Goal: Task Accomplishment & Management: Manage account settings

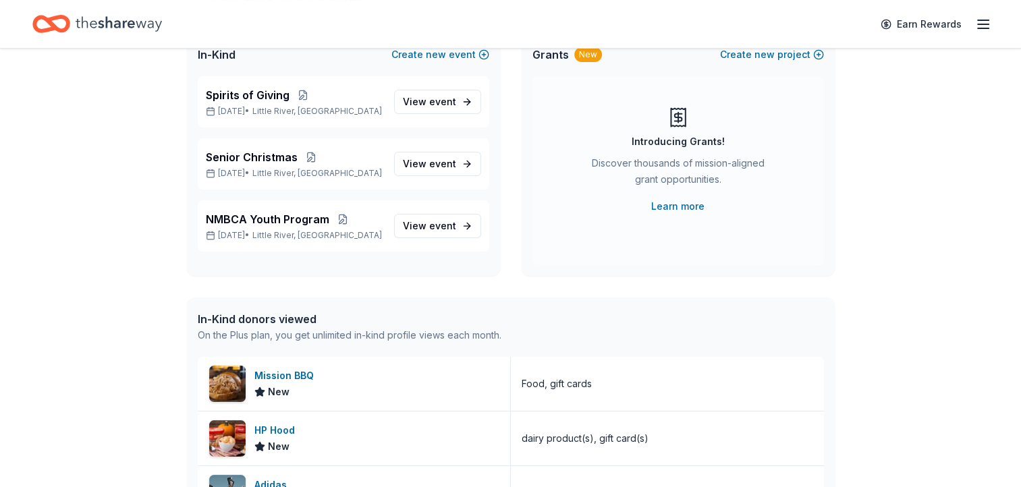
scroll to position [140, 0]
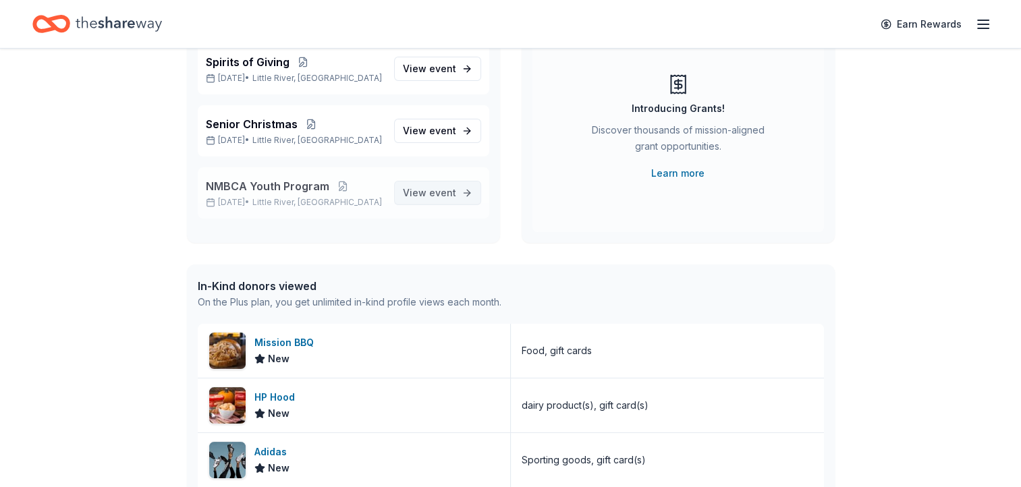
click at [456, 194] on link "View event" at bounding box center [437, 193] width 87 height 24
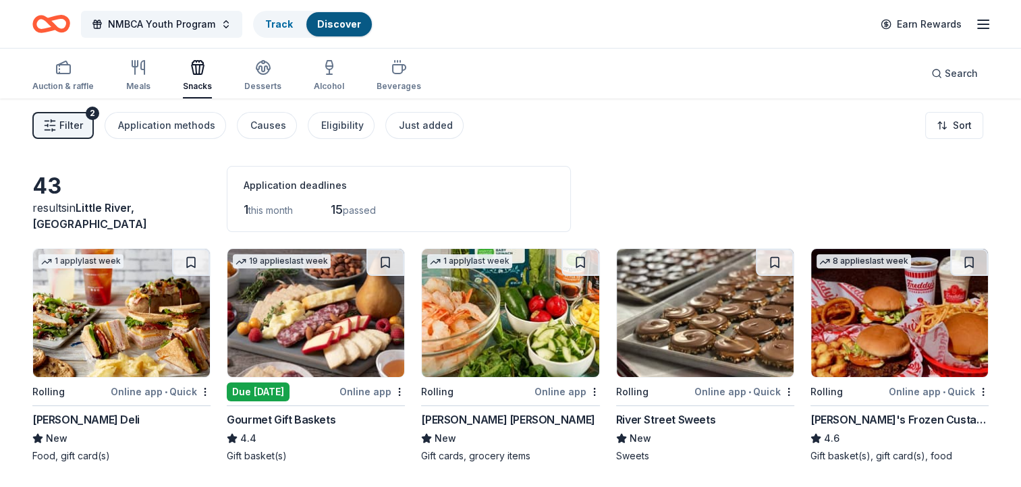
click at [72, 118] on span "Filter" at bounding box center [71, 125] width 24 height 16
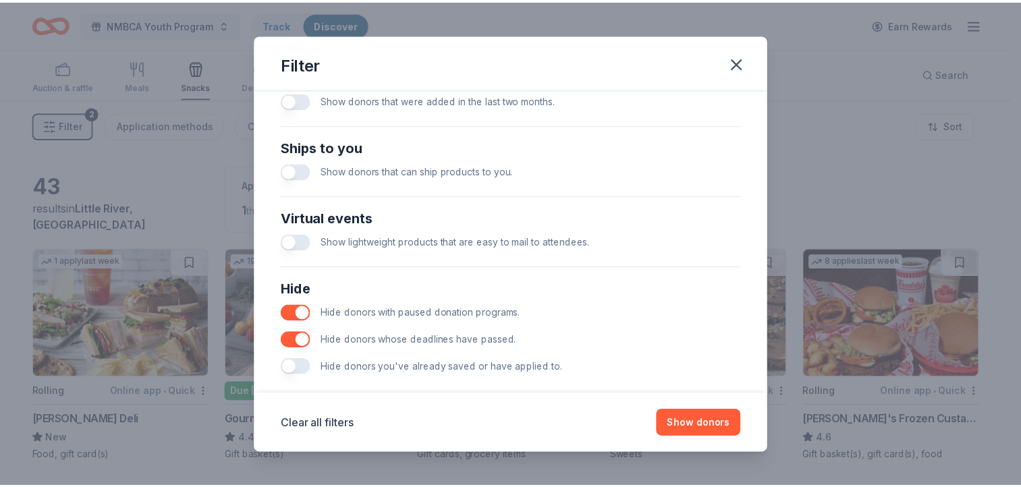
scroll to position [538, 0]
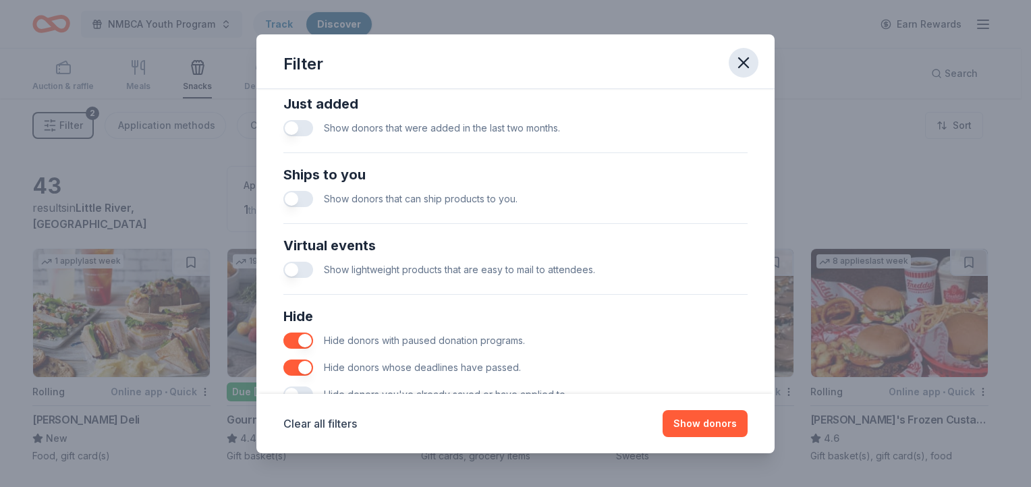
click at [746, 62] on icon "button" at bounding box center [743, 62] width 19 height 19
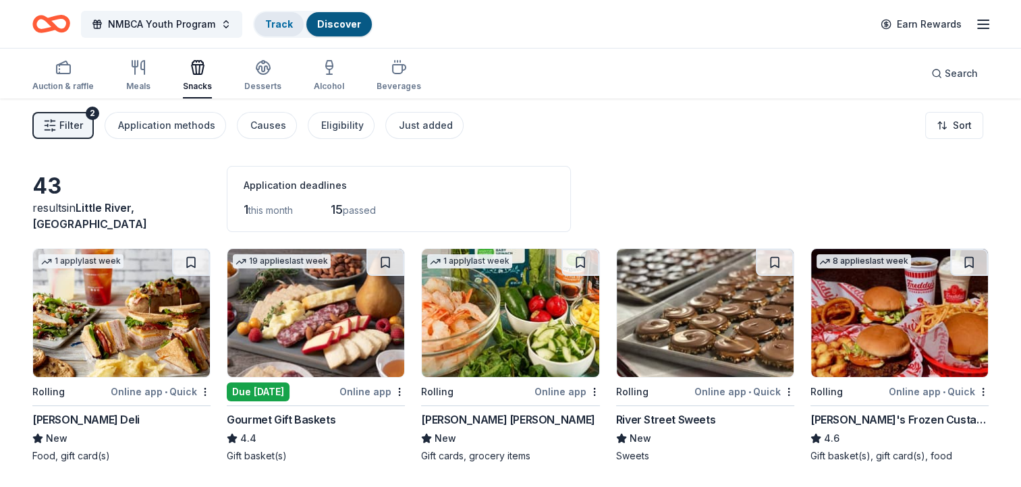
click at [268, 23] on link "Track" at bounding box center [279, 23] width 28 height 11
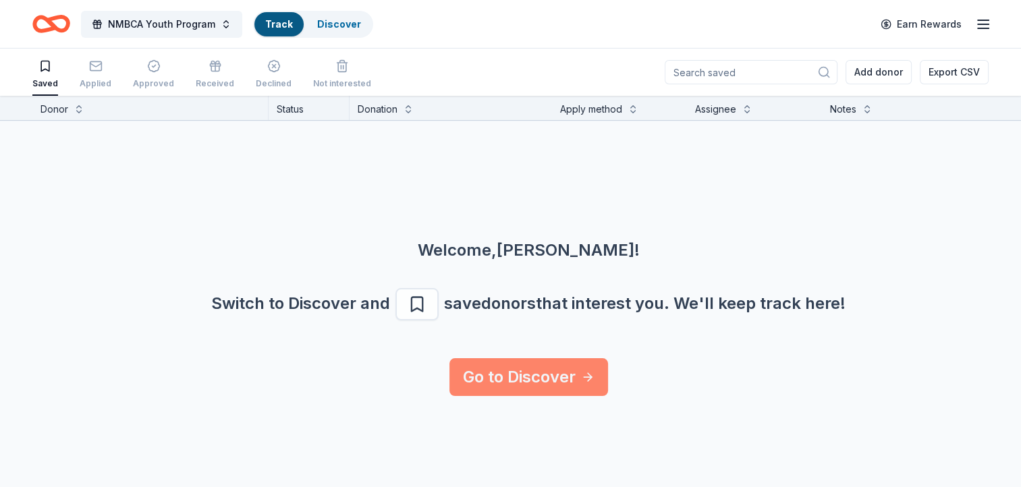
click at [585, 373] on icon at bounding box center [587, 376] width 13 height 13
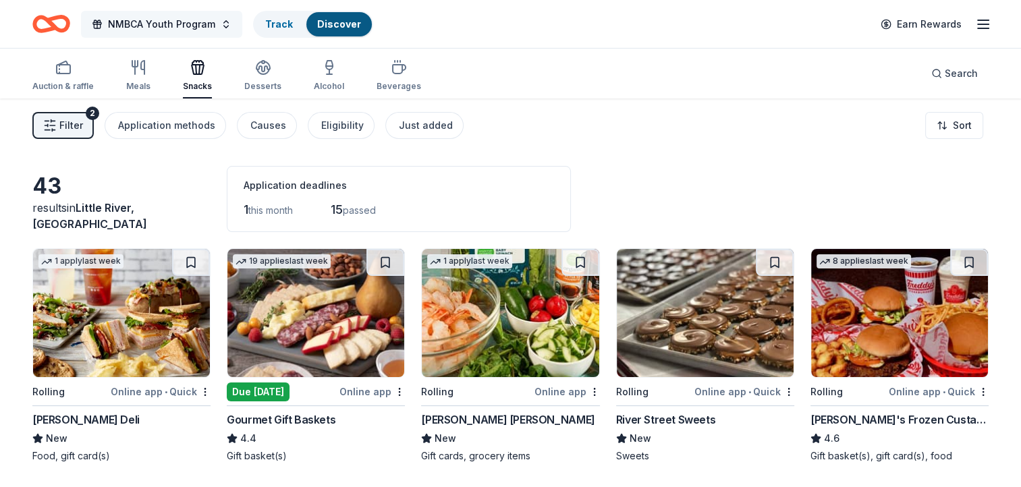
click at [226, 25] on button "NMBCA Youth Program" at bounding box center [161, 24] width 161 height 27
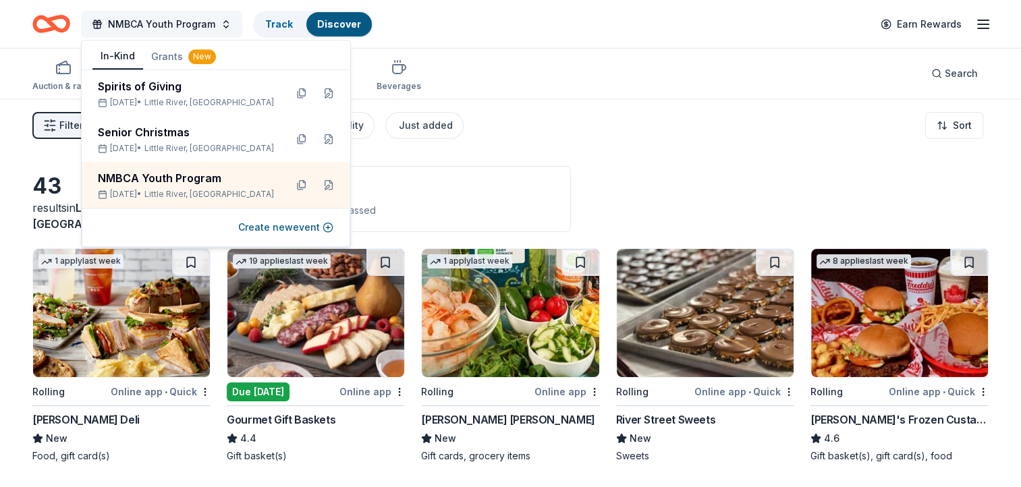
click at [226, 25] on button "NMBCA Youth Program" at bounding box center [161, 24] width 161 height 27
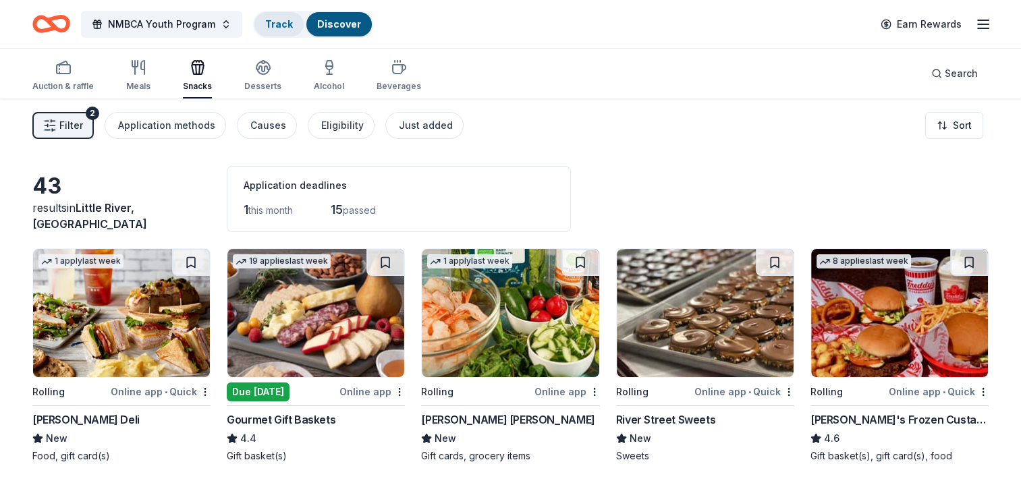
click at [266, 20] on link "Track" at bounding box center [279, 23] width 28 height 11
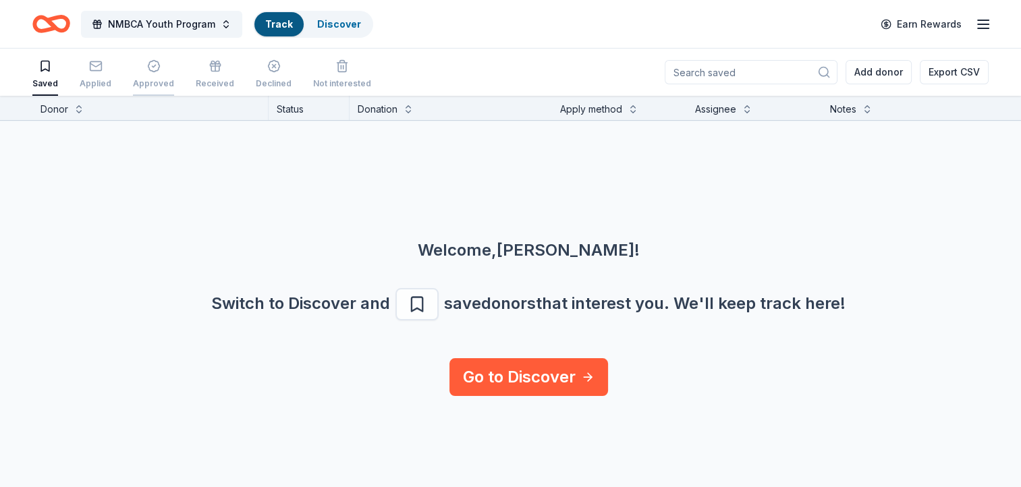
click at [147, 66] on icon "button" at bounding box center [153, 65] width 13 height 13
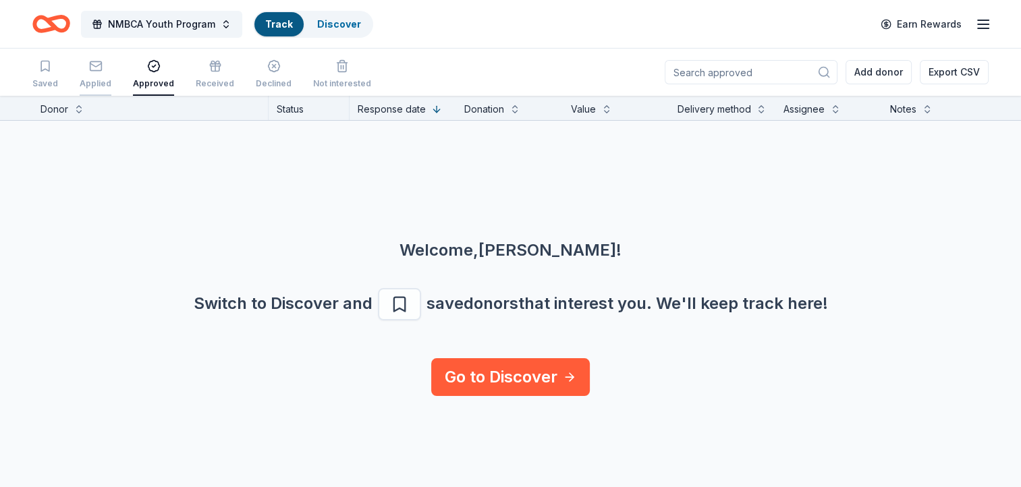
click at [92, 67] on icon "button" at bounding box center [95, 64] width 11 height 3
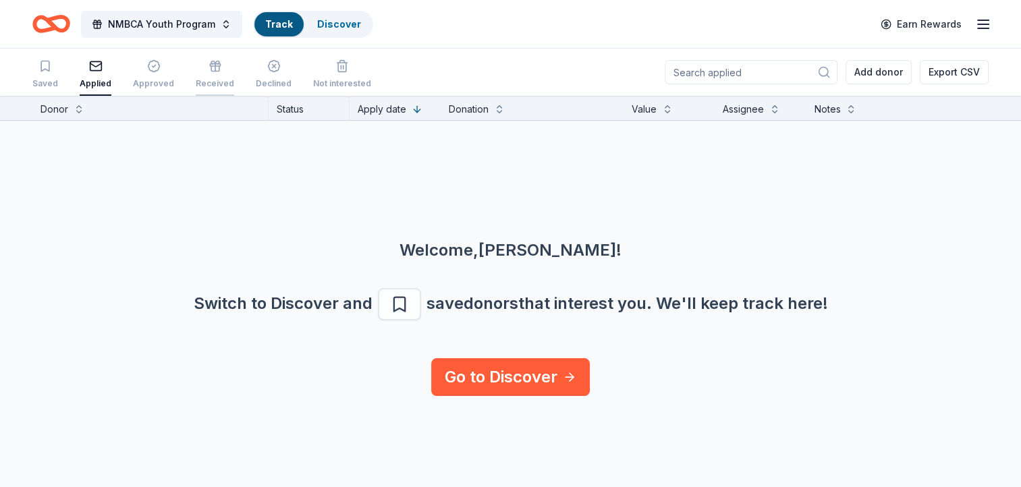
click at [208, 67] on icon "button" at bounding box center [214, 65] width 13 height 13
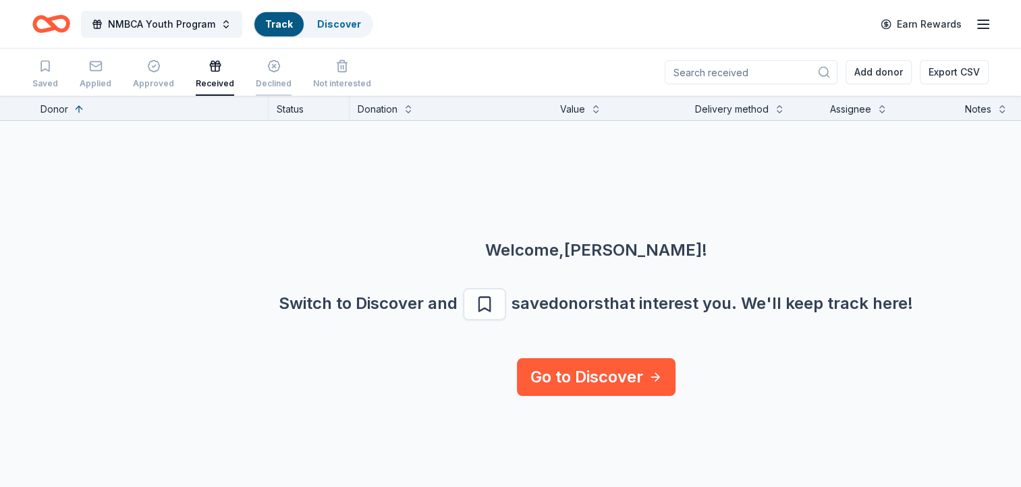
click at [268, 68] on icon "button" at bounding box center [273, 65] width 13 height 13
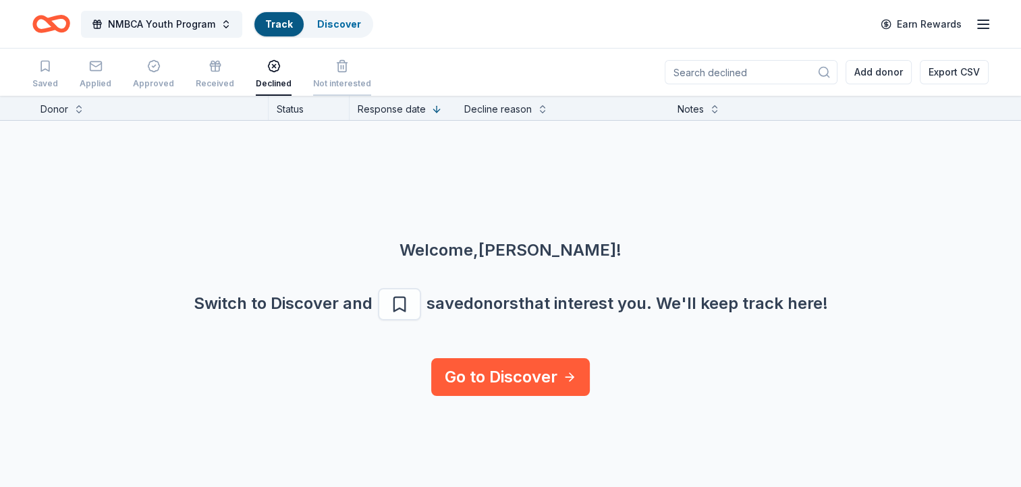
click at [335, 69] on icon "button" at bounding box center [341, 65] width 13 height 13
click at [43, 71] on icon "button" at bounding box center [44, 65] width 13 height 13
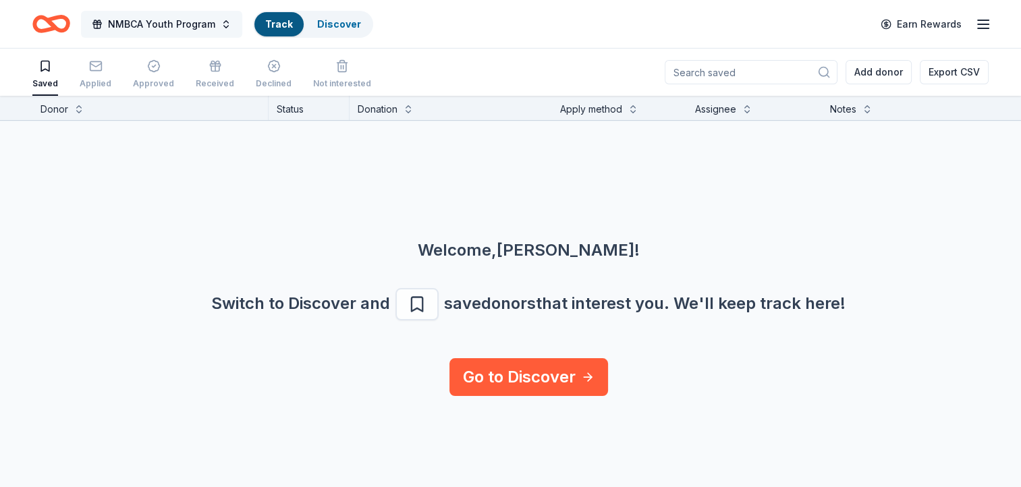
click at [225, 22] on button "NMBCA Youth Program" at bounding box center [161, 24] width 161 height 27
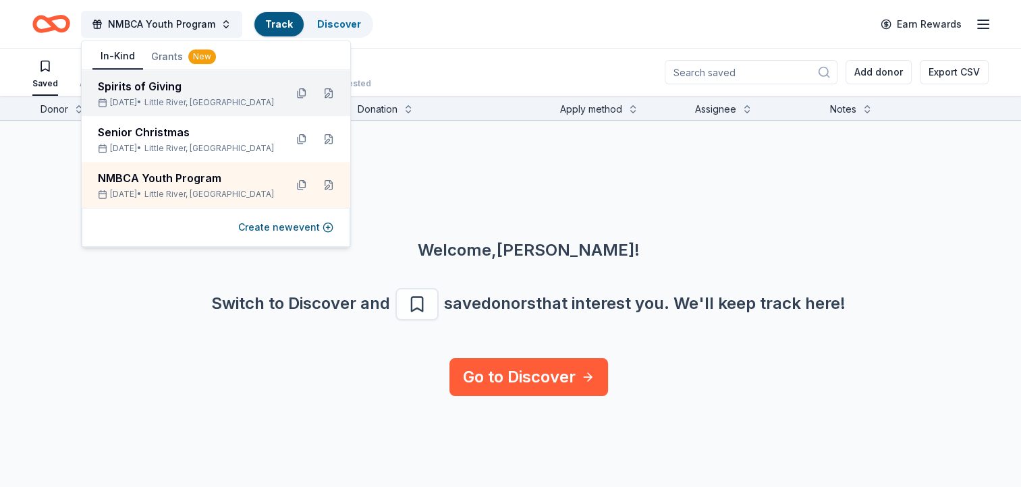
click at [168, 94] on div "Spirits of Giving" at bounding box center [186, 86] width 177 height 16
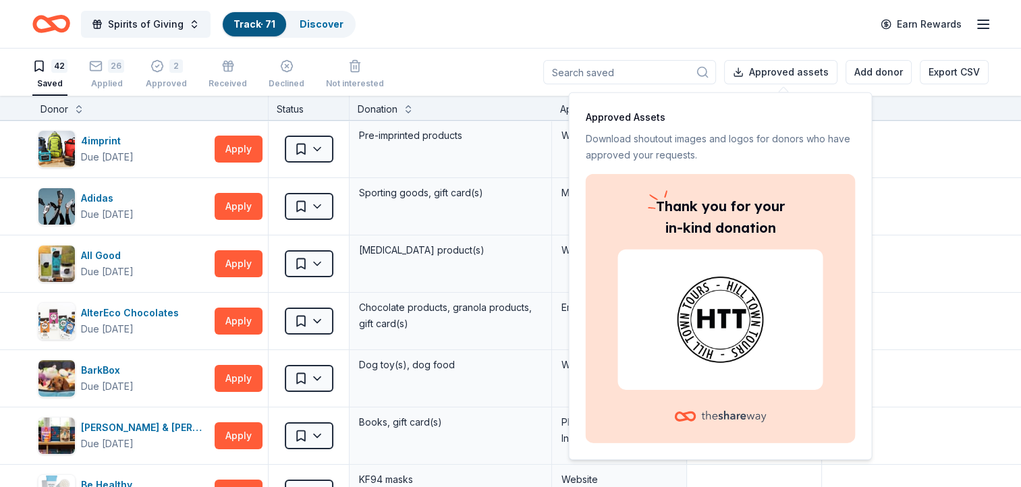
drag, startPoint x: 771, startPoint y: 260, endPoint x: 730, endPoint y: 237, distance: 47.1
click at [772, 260] on div at bounding box center [719, 320] width 205 height 140
click at [470, 106] on div "Donation" at bounding box center [451, 109] width 186 height 16
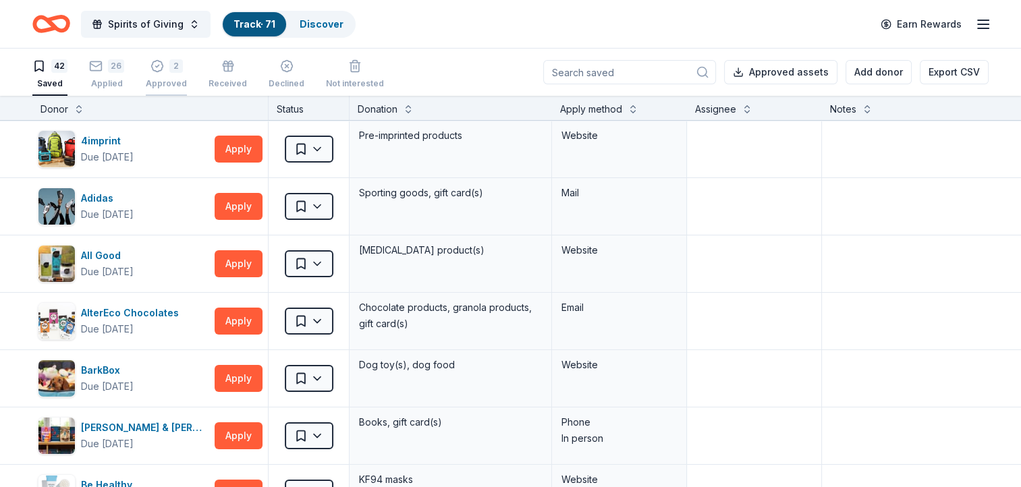
click at [157, 69] on icon "button" at bounding box center [156, 65] width 13 height 13
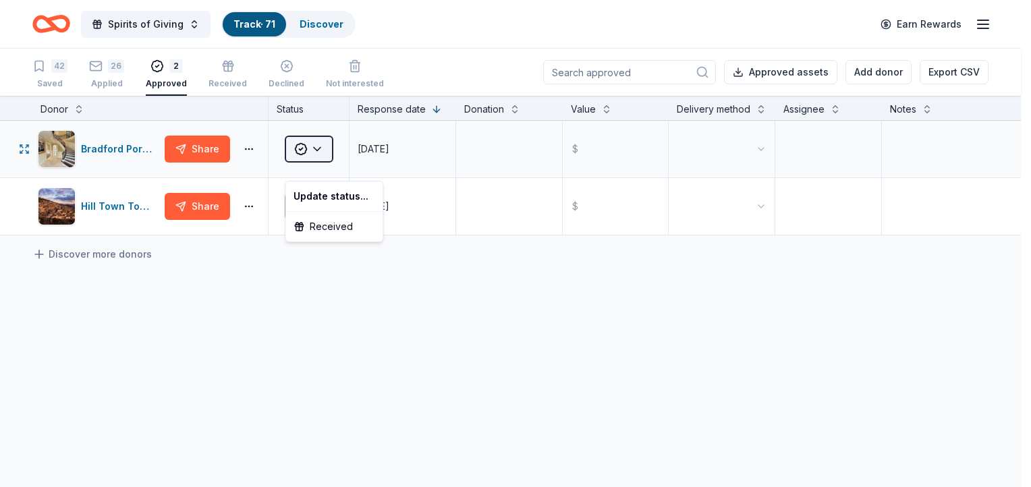
click at [318, 163] on html "Spirits of Giving Track · 71 Discover Earn Rewards 42 Saved 26 Applied 2 Approv…" at bounding box center [515, 243] width 1031 height 487
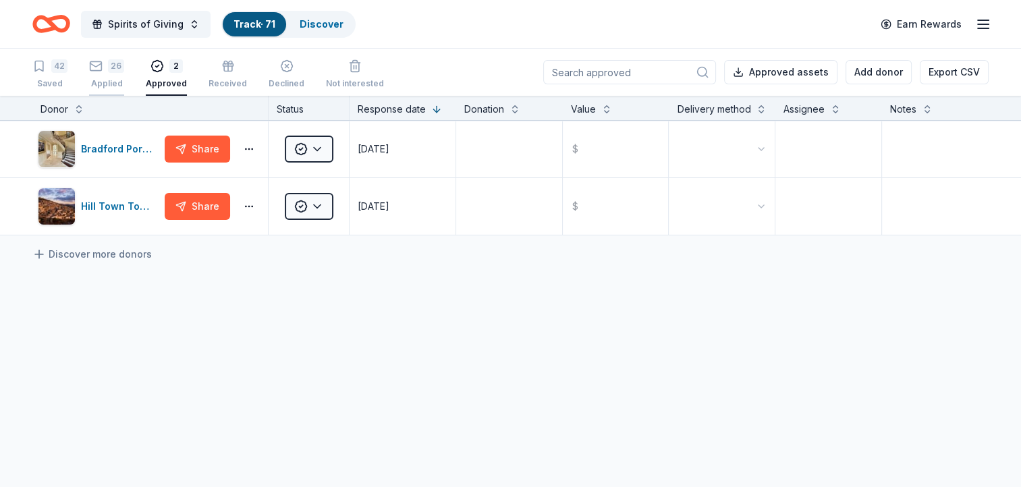
click at [113, 69] on div "26" at bounding box center [116, 65] width 16 height 13
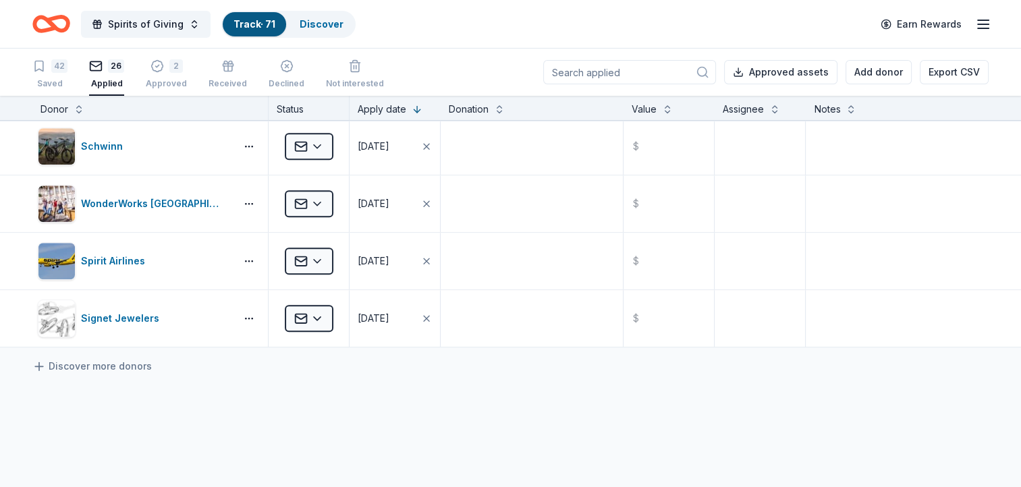
scroll to position [1270, 0]
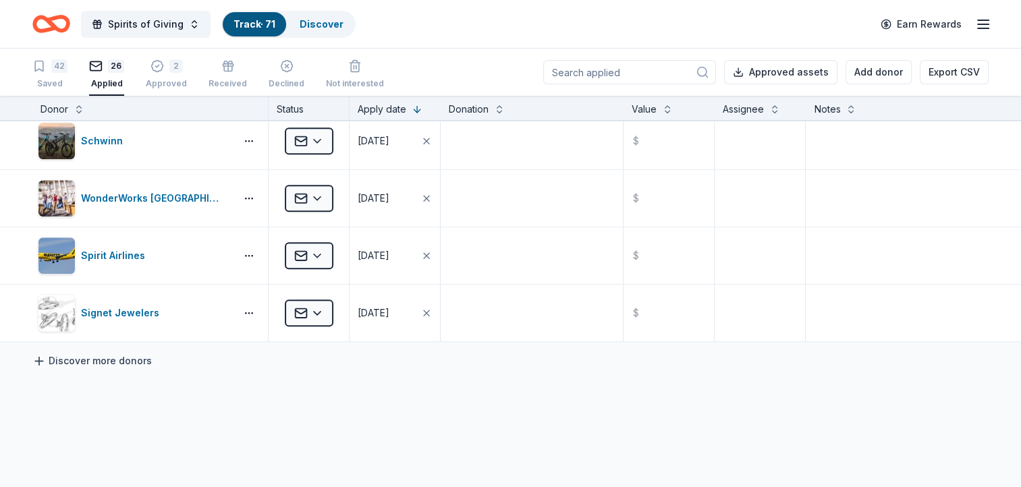
click at [40, 355] on icon at bounding box center [38, 360] width 13 height 13
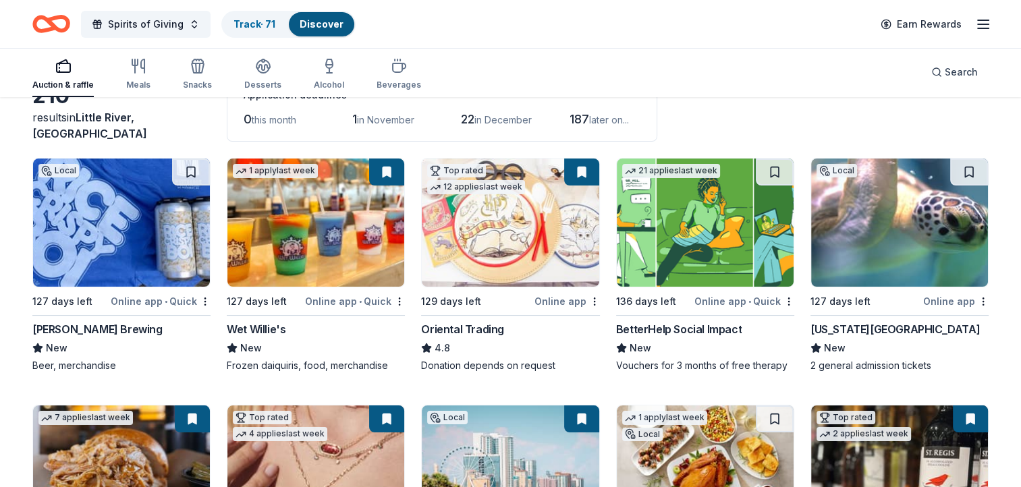
scroll to position [68, 0]
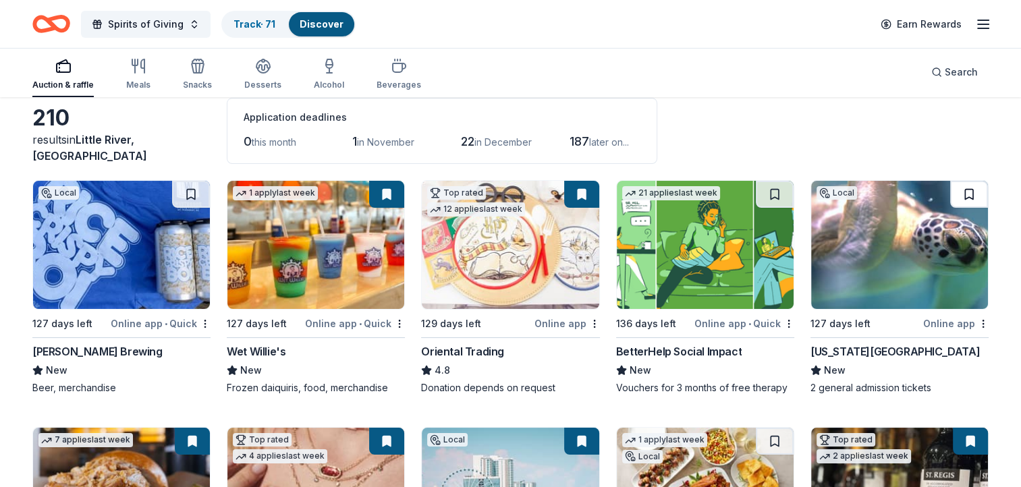
click at [971, 187] on button at bounding box center [969, 194] width 38 height 27
click at [973, 194] on button at bounding box center [969, 194] width 35 height 27
click at [903, 233] on img at bounding box center [899, 245] width 177 height 128
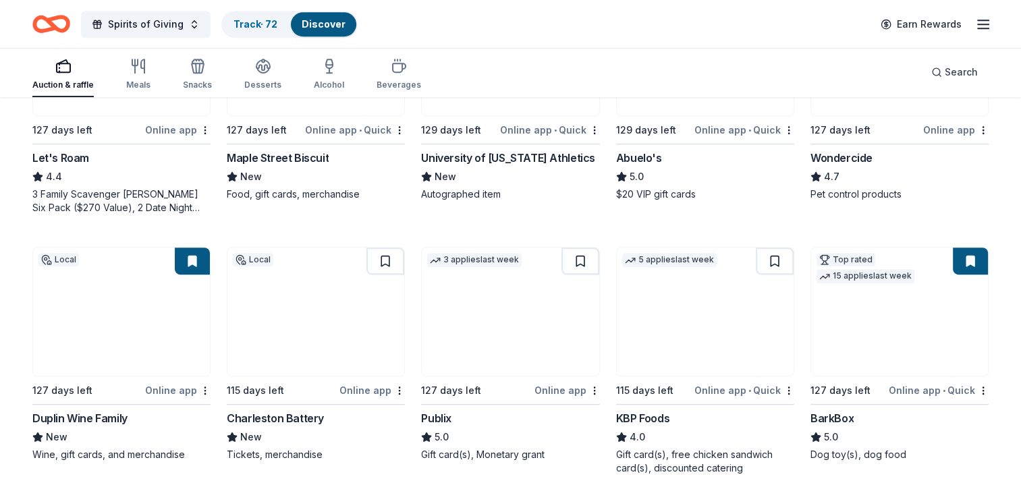
scroll to position [774, 0]
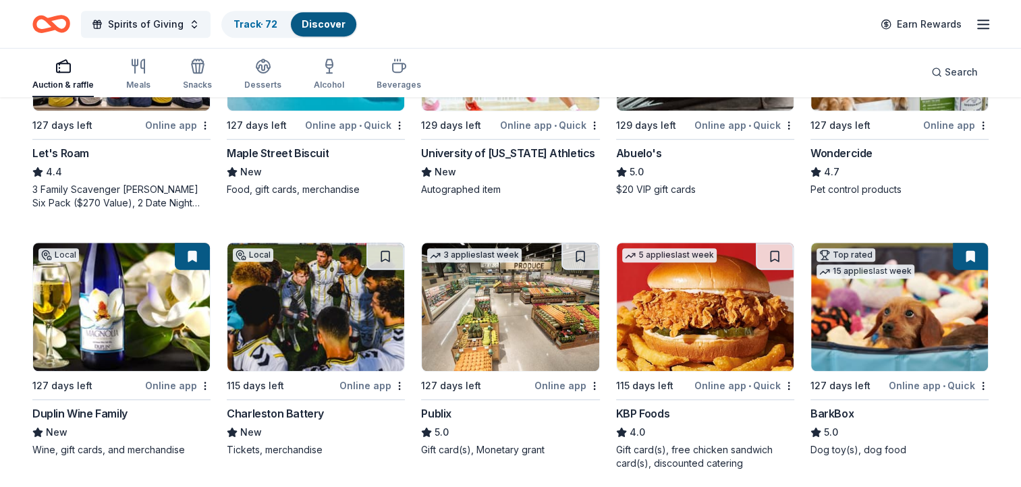
click at [520, 309] on img at bounding box center [510, 307] width 177 height 128
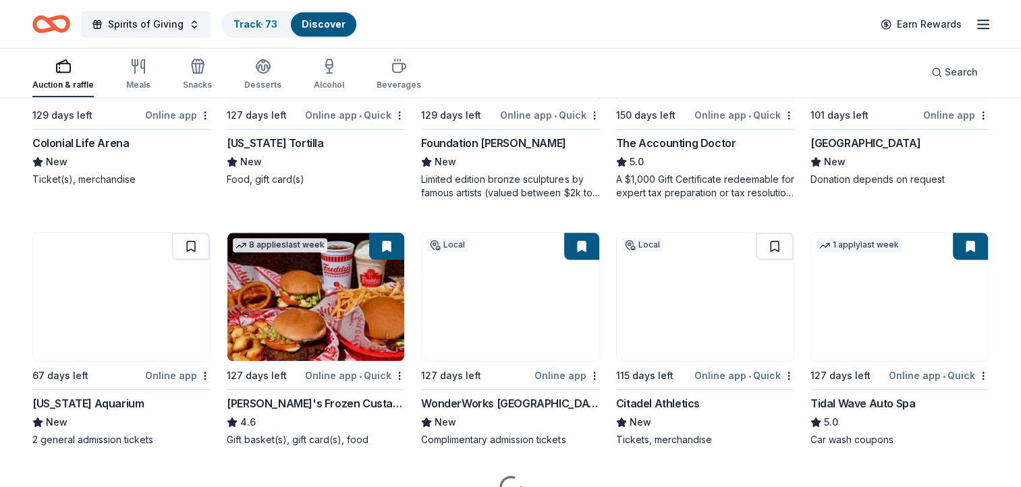
scroll to position [1339, 0]
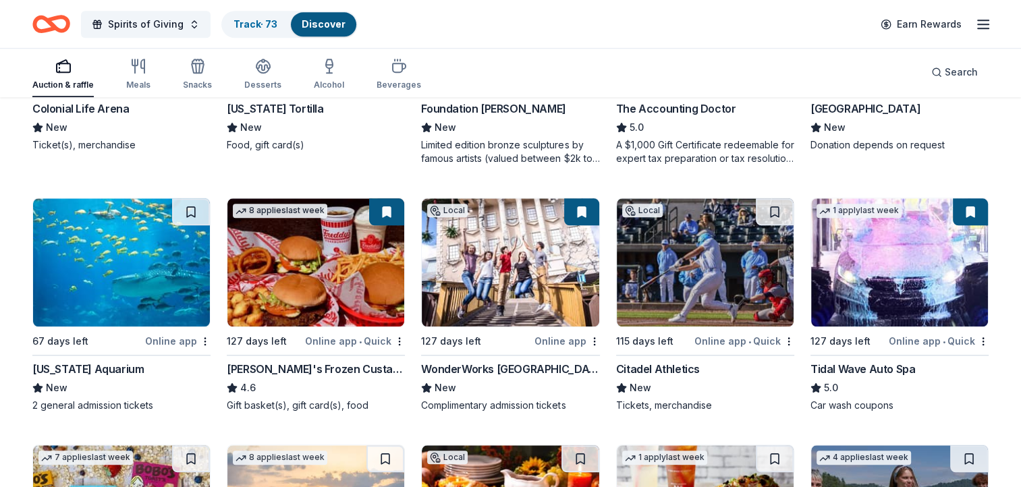
click at [928, 265] on img at bounding box center [899, 262] width 177 height 128
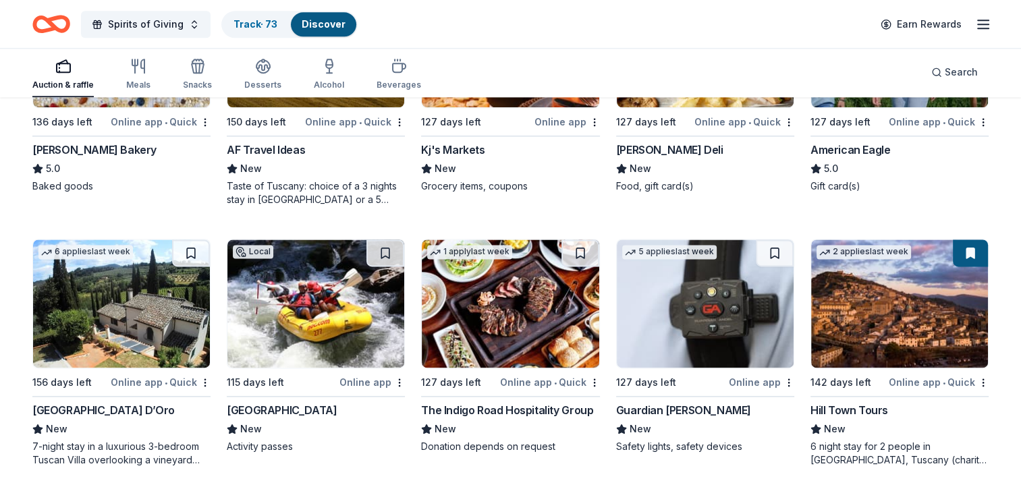
scroll to position [1798, 0]
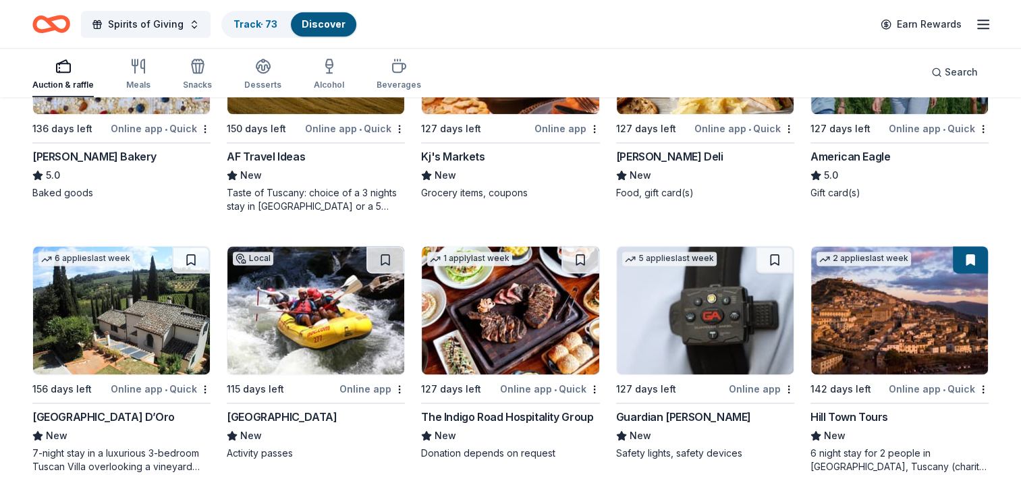
click at [955, 289] on img at bounding box center [899, 310] width 177 height 128
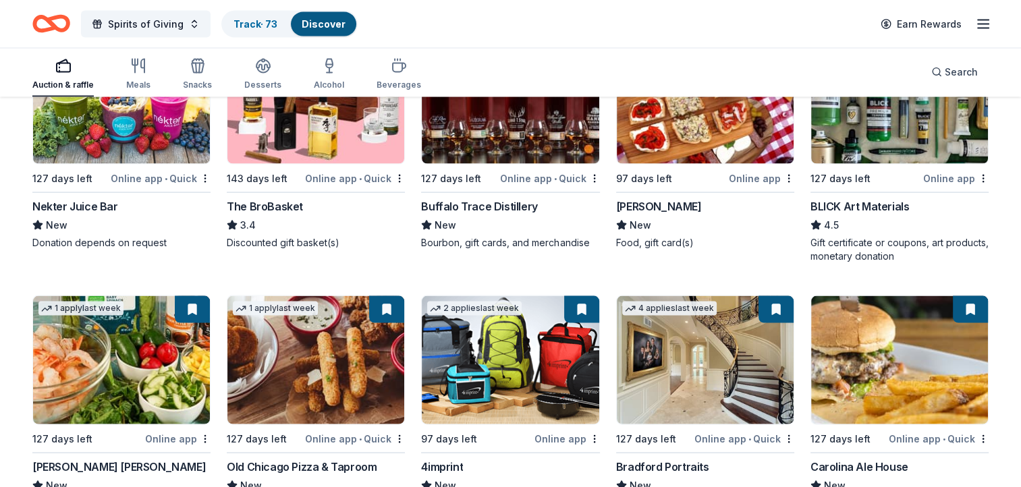
scroll to position [2877, 0]
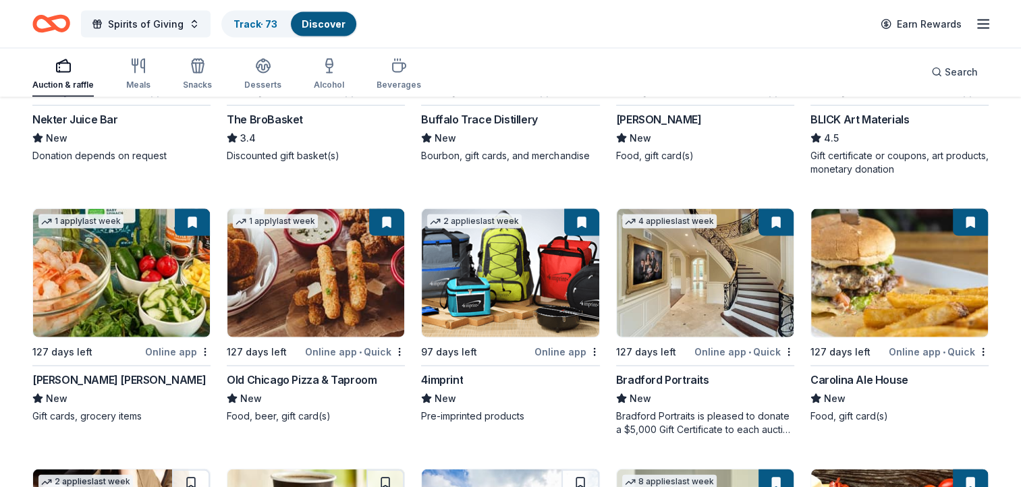
click at [751, 276] on img at bounding box center [705, 273] width 177 height 128
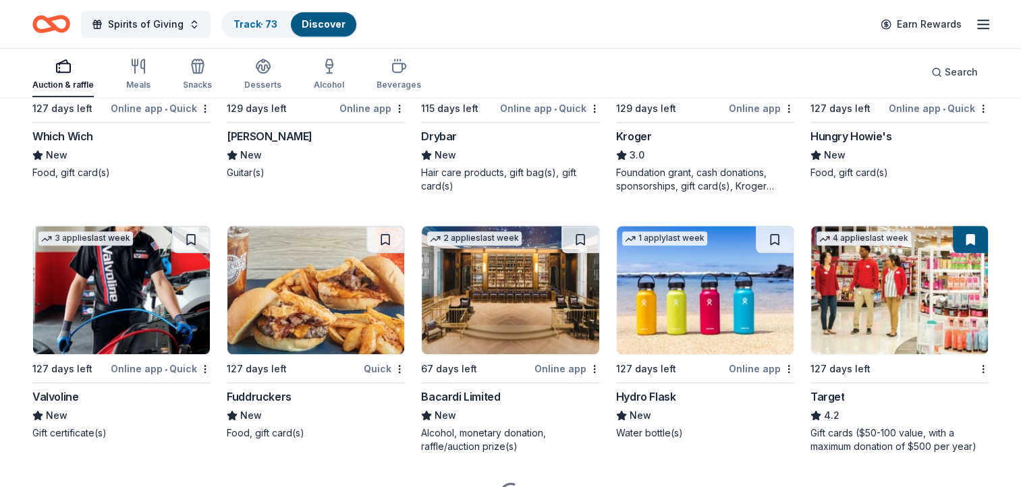
scroll to position [6473, 0]
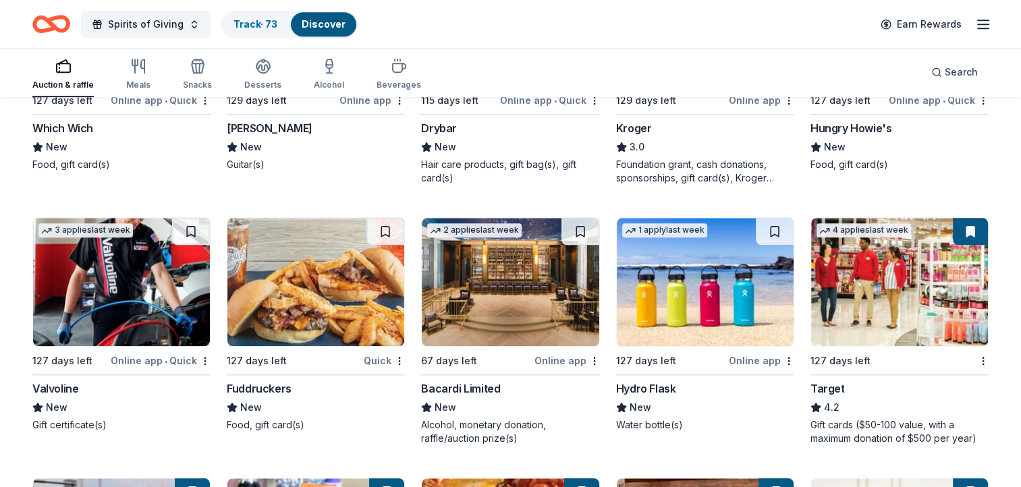
click at [836, 43] on div "Spirits of Giving Track · 73 Discover Earn Rewards" at bounding box center [510, 24] width 1021 height 48
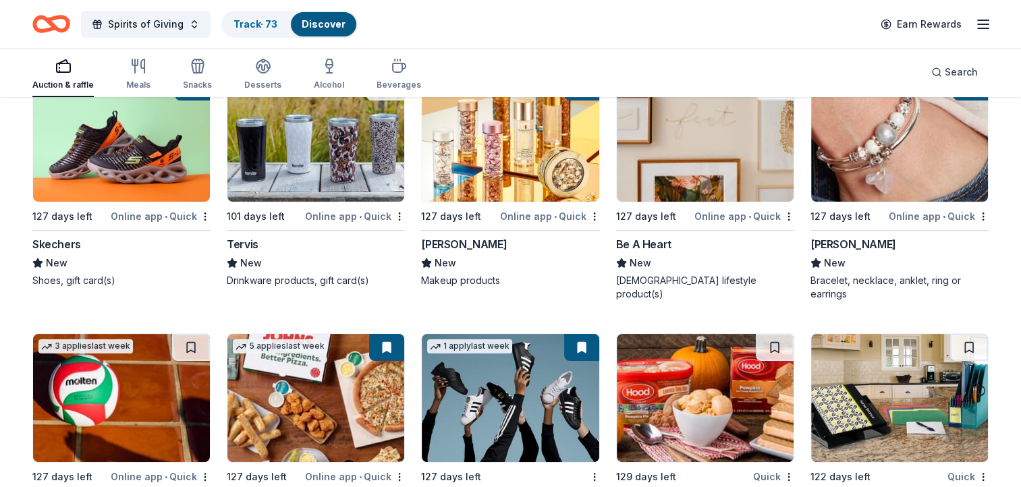
scroll to position [10550, 0]
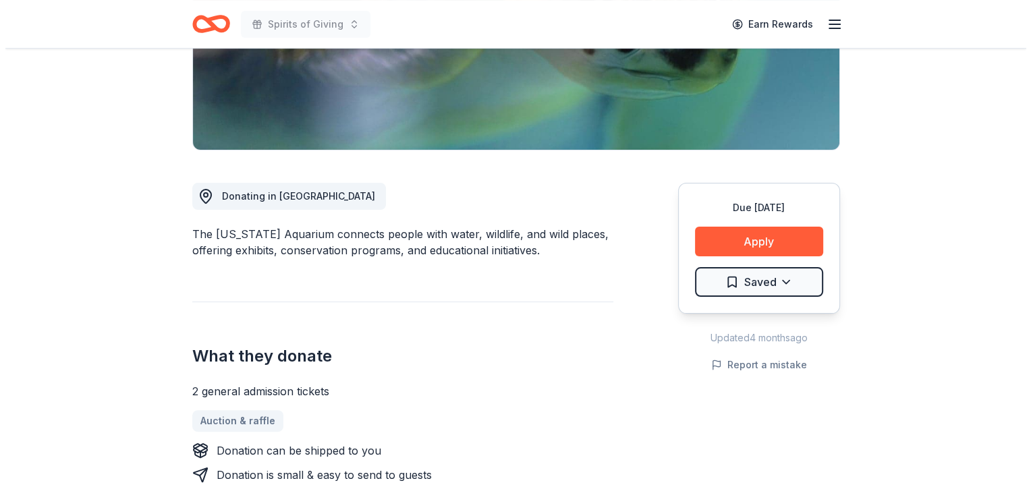
scroll to position [264, 0]
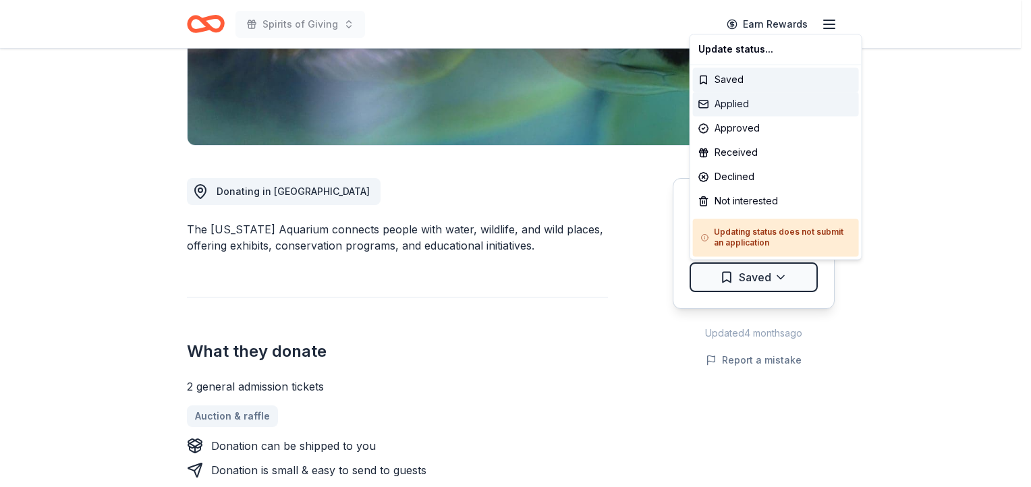
click at [729, 104] on div "Applied" at bounding box center [776, 104] width 166 height 24
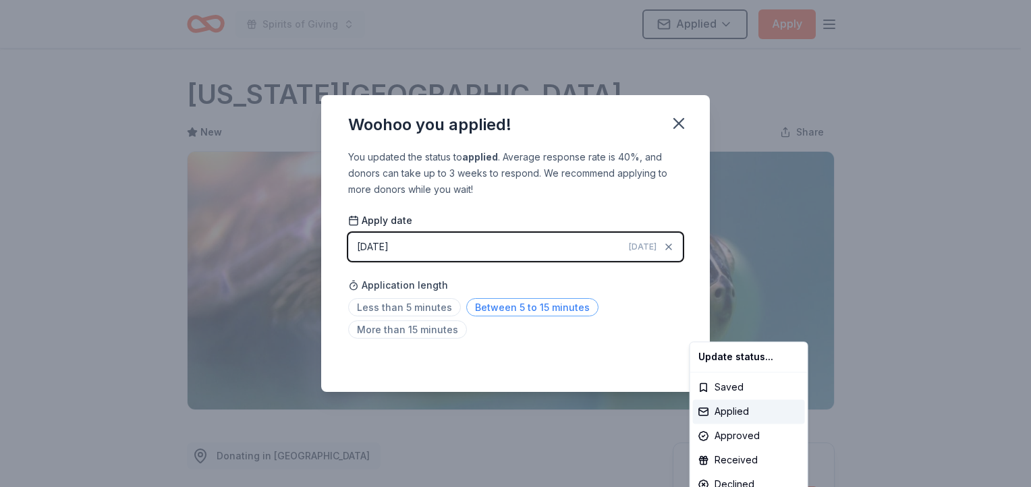
drag, startPoint x: 530, startPoint y: 308, endPoint x: 540, endPoint y: 308, distance: 10.8
click at [530, 308] on html "Spirits of Giving Applied Apply Due in 127 days Share South Carolina Aquarium N…" at bounding box center [515, 243] width 1031 height 487
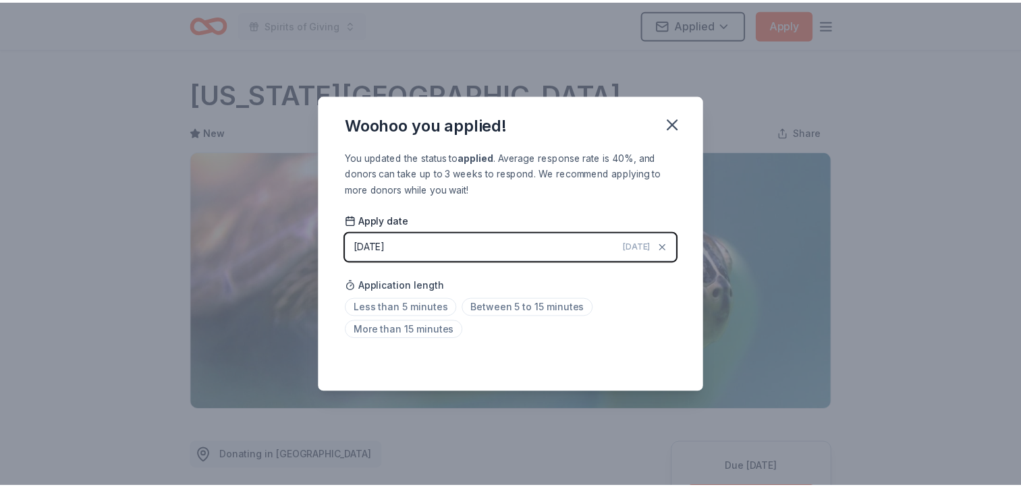
scroll to position [297, 0]
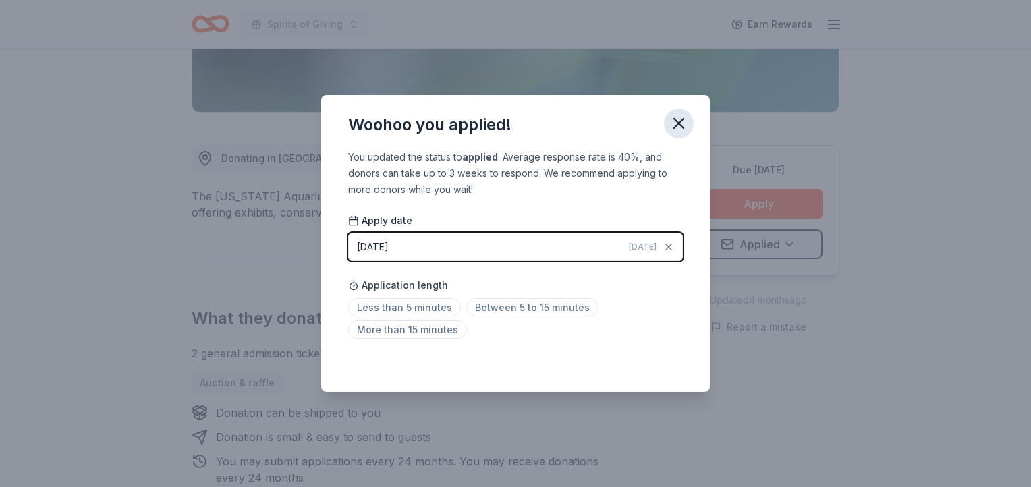
click at [681, 125] on icon "button" at bounding box center [678, 123] width 9 height 9
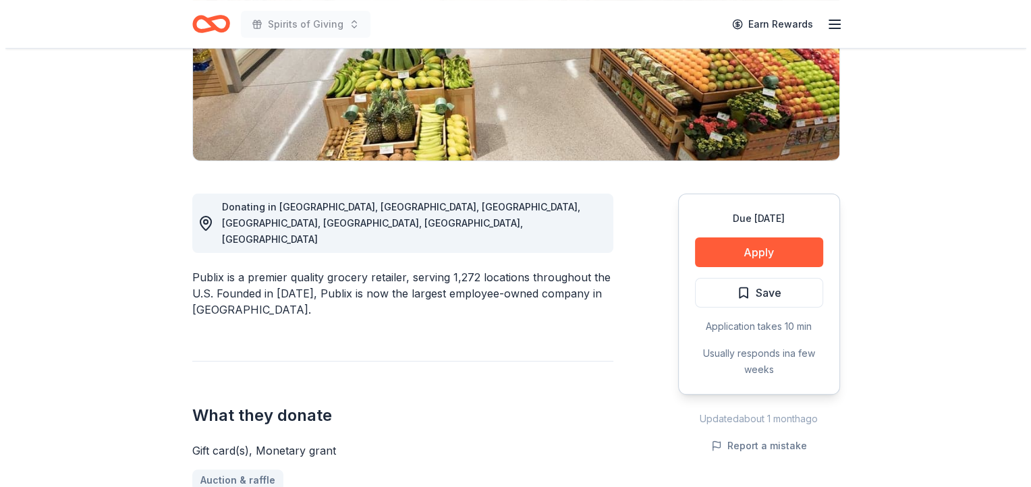
scroll to position [254, 0]
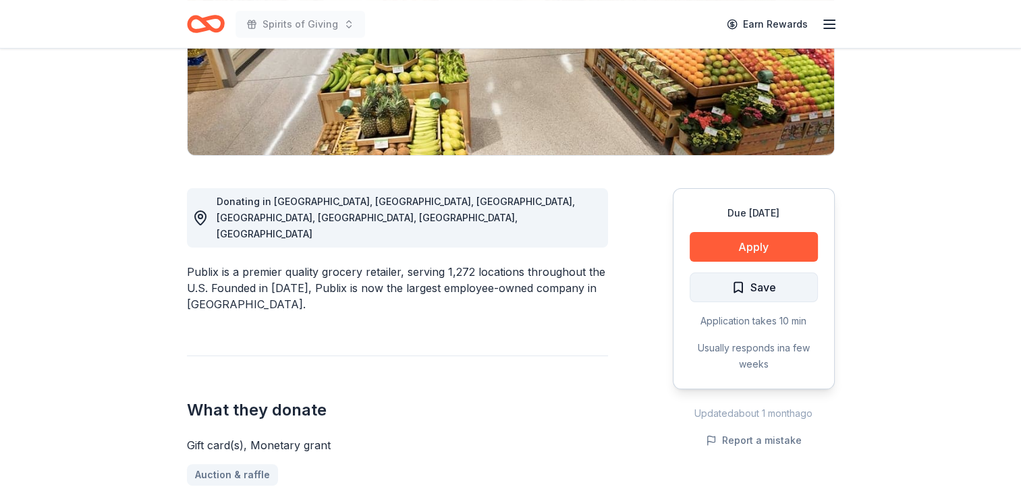
click at [778, 281] on button "Save" at bounding box center [753, 288] width 128 height 30
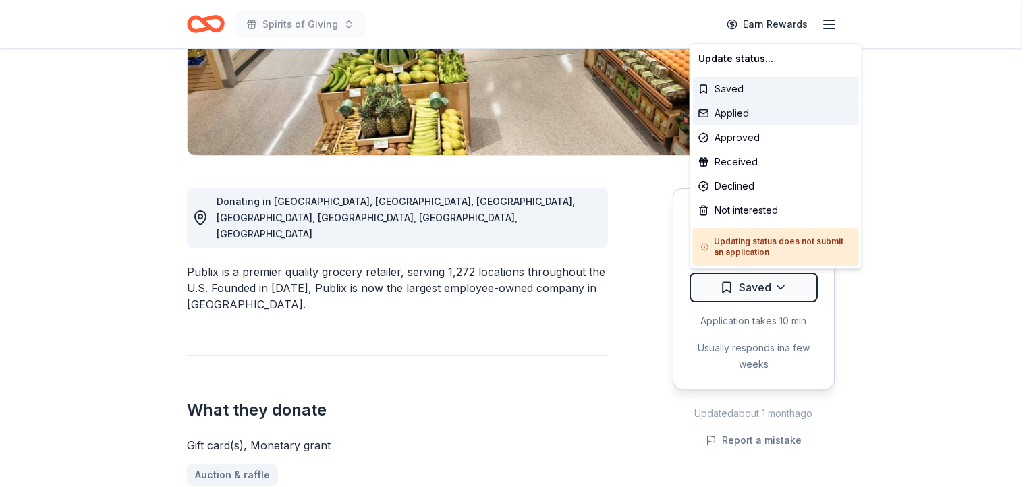
click at [738, 115] on div "Applied" at bounding box center [776, 113] width 166 height 24
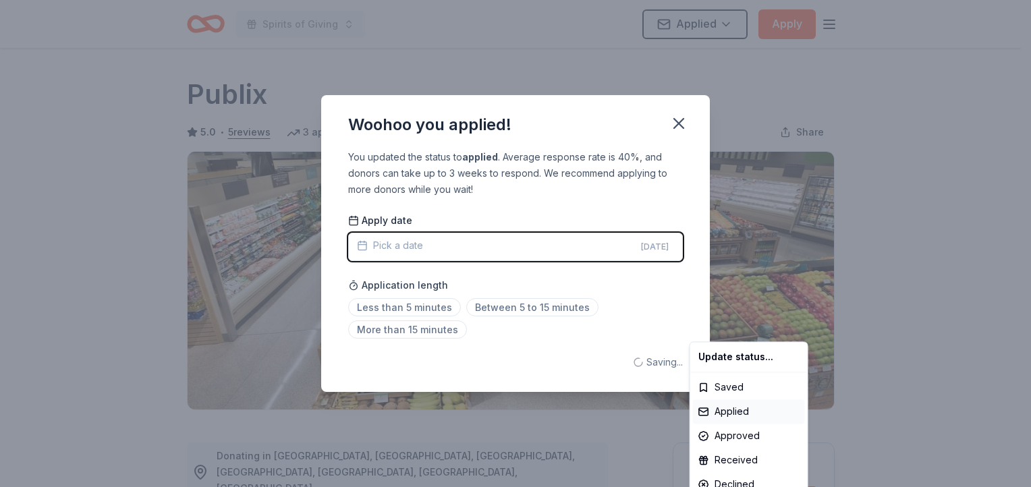
scroll to position [0, 0]
click at [551, 310] on html "Spirits of Giving Applied Apply Due in 127 days Share Publix 5.0 • 5 reviews 3 …" at bounding box center [515, 243] width 1031 height 487
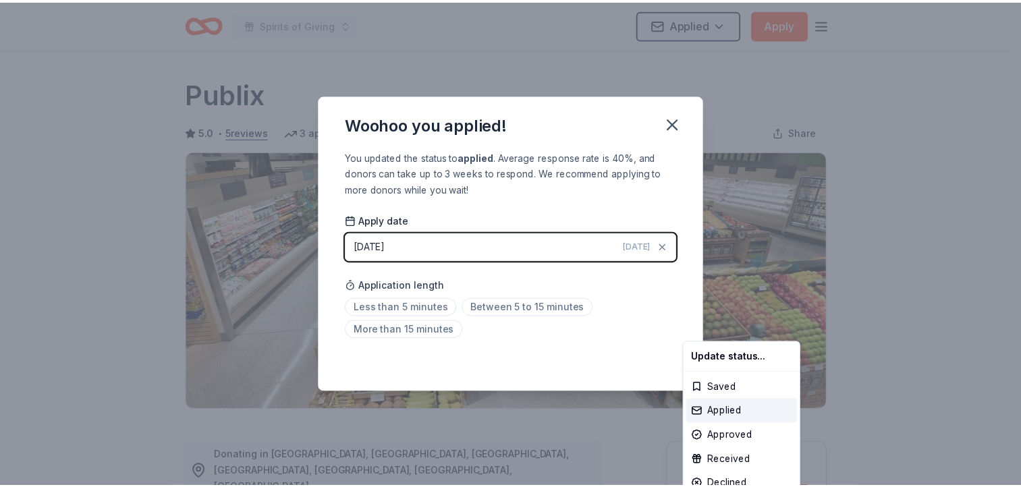
scroll to position [297, 0]
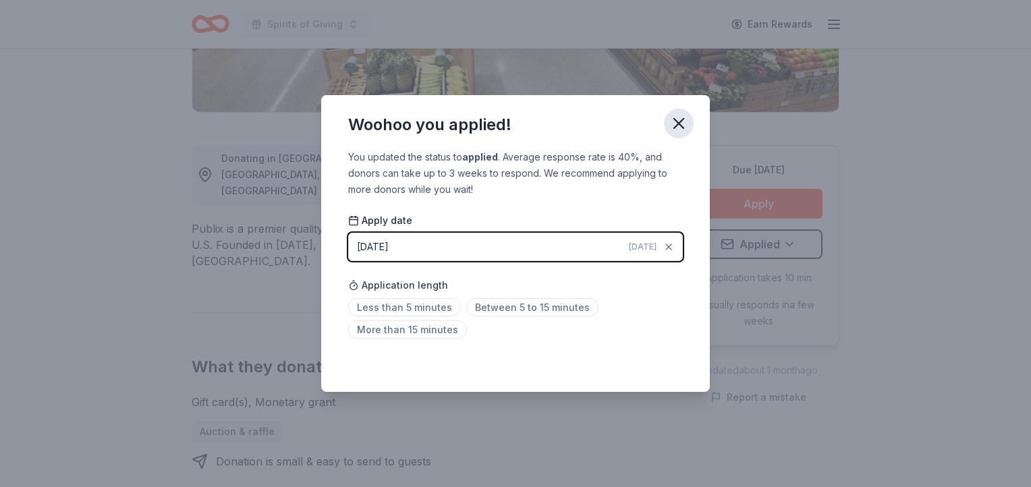
click at [677, 125] on icon "button" at bounding box center [678, 123] width 9 height 9
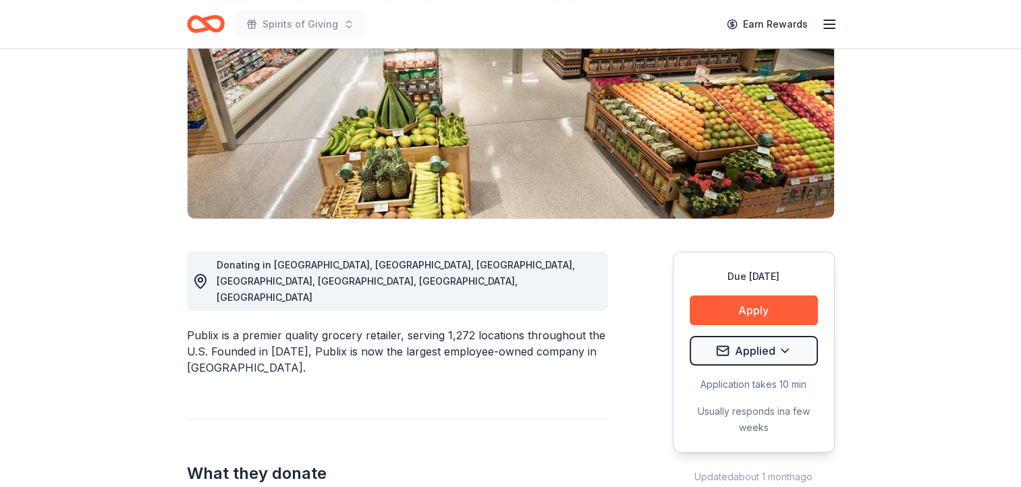
scroll to position [0, 0]
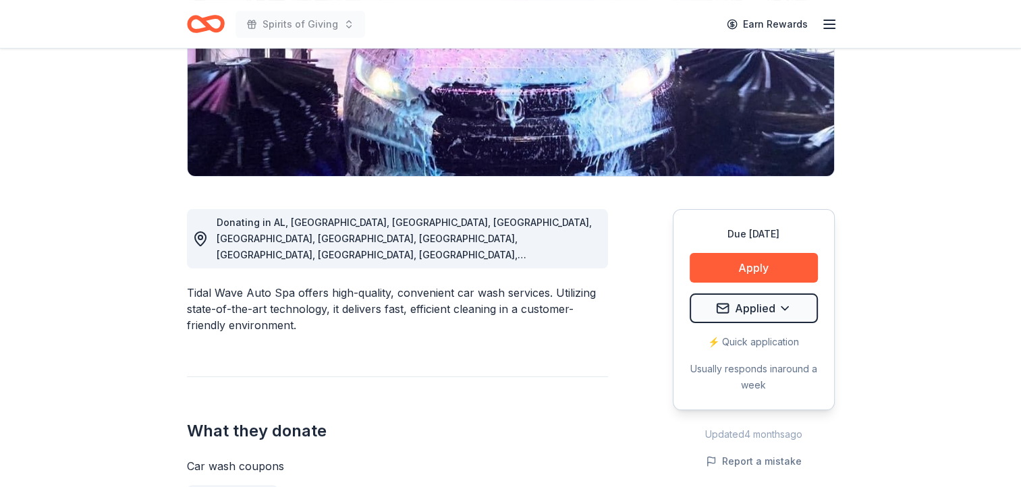
scroll to position [236, 0]
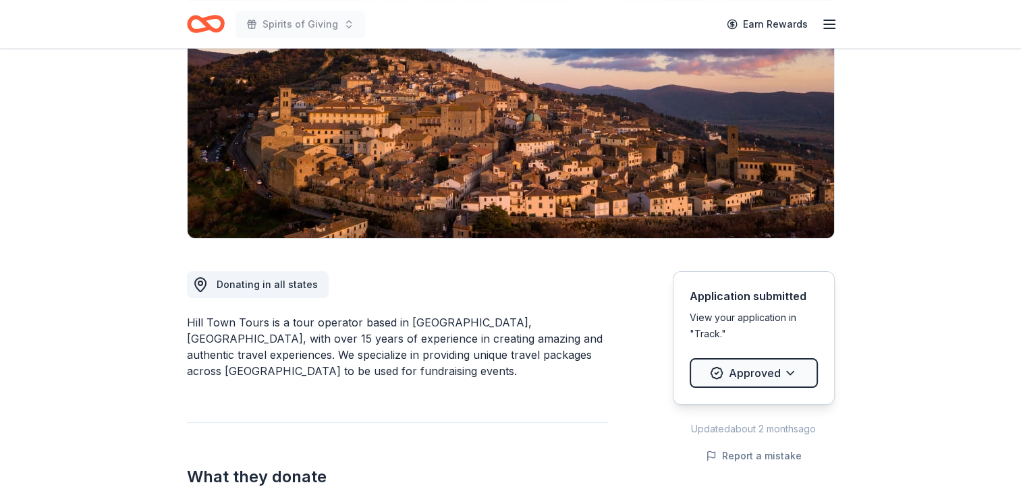
scroll to position [206, 0]
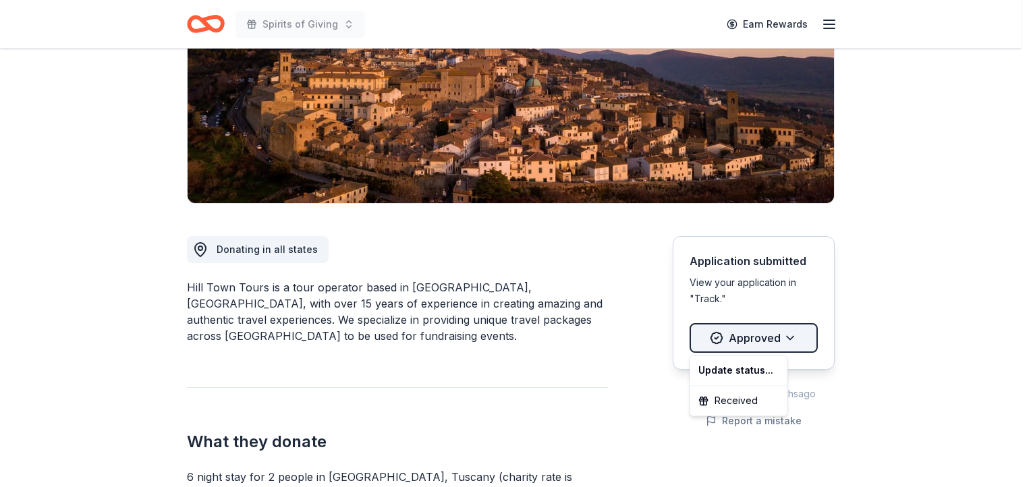
click at [791, 281] on html "Spirits of Giving Earn Rewards Due [DATE] [GEOGRAPHIC_DATA] Tours New 2 applies…" at bounding box center [515, 37] width 1031 height 487
click at [940, 225] on html "Spirits of Giving Earn Rewards Due [DATE] [GEOGRAPHIC_DATA] Tours New 2 applies…" at bounding box center [515, 37] width 1031 height 487
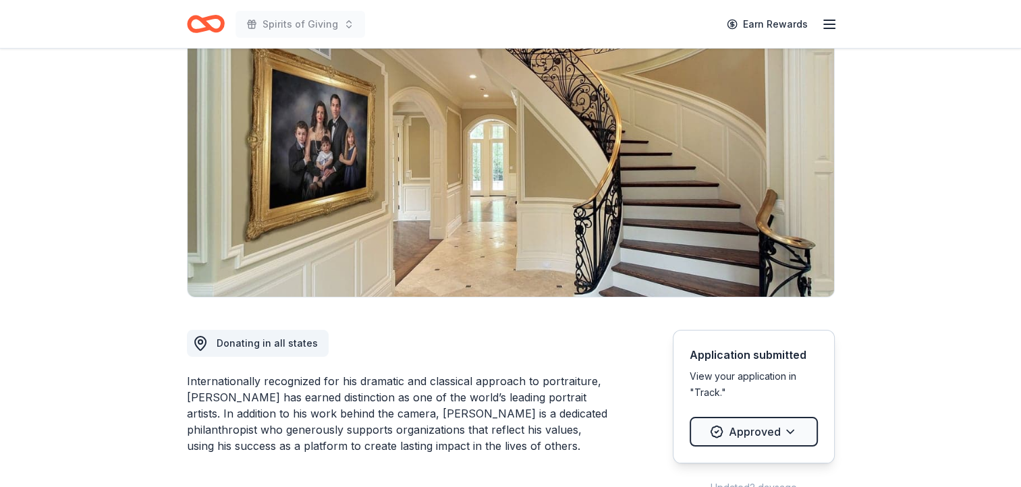
scroll to position [112, 0]
